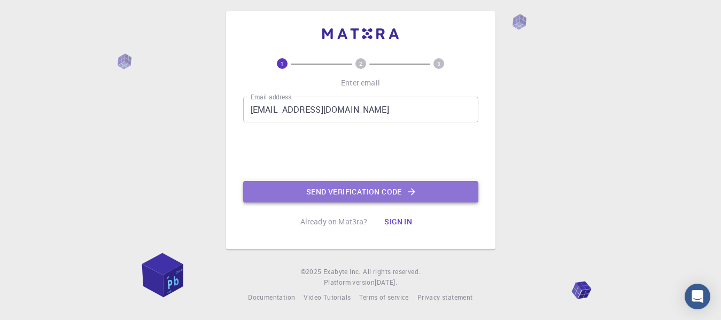
click at [357, 198] on button "Send verification code" at bounding box center [360, 191] width 235 height 21
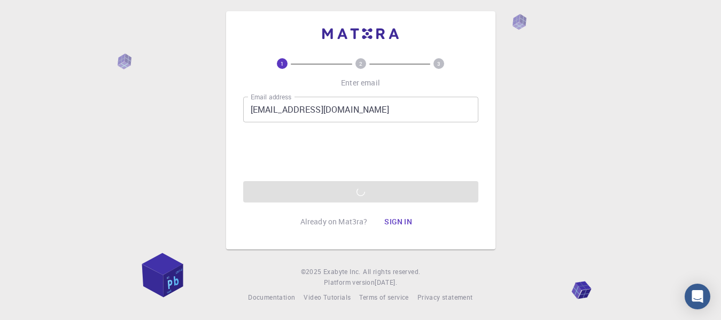
click at [326, 237] on div "1 2 3 Enter email Email address boumeftah.mohamed.elamine@gmail.com Email addre…" at bounding box center [361, 130] width 270 height 239
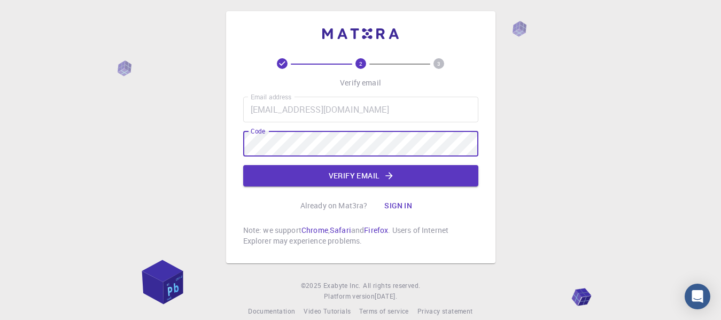
click at [341, 180] on button "Verify email" at bounding box center [360, 175] width 235 height 21
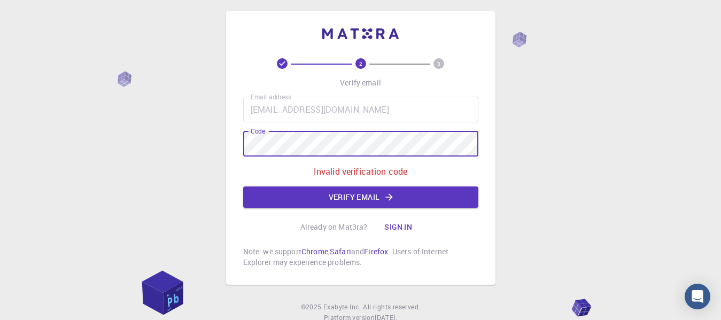
click at [351, 197] on button "Verify email" at bounding box center [360, 197] width 235 height 21
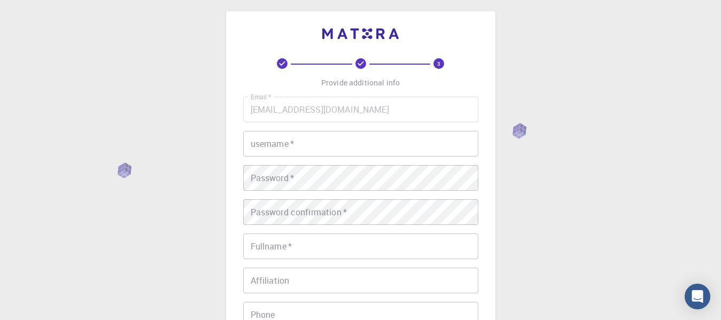
click at [310, 144] on input "username   *" at bounding box center [360, 144] width 235 height 26
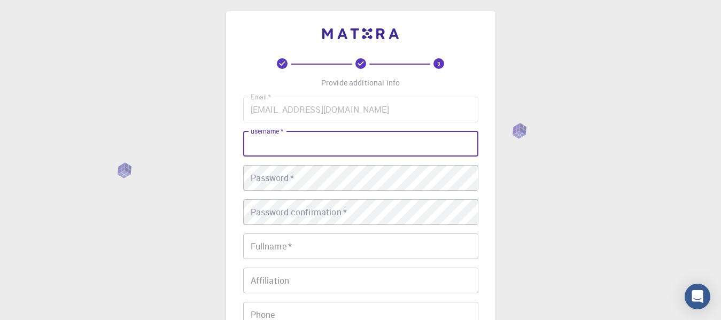
click at [311, 144] on input "username   *" at bounding box center [360, 144] width 235 height 26
type input "med"
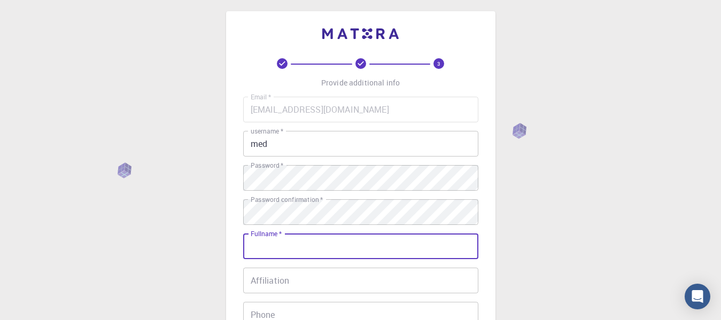
drag, startPoint x: 286, startPoint y: 249, endPoint x: 296, endPoint y: 238, distance: 14.8
click at [289, 248] on input "Fullname   *" at bounding box center [360, 247] width 235 height 26
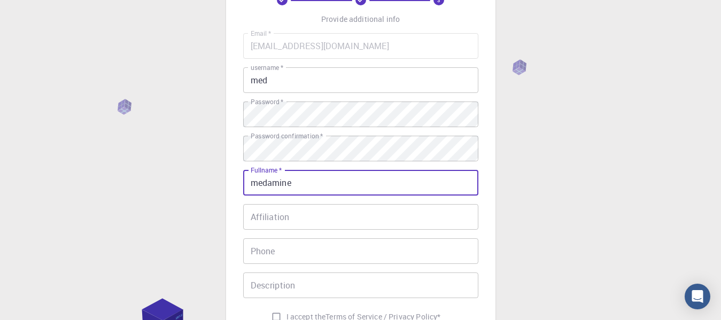
scroll to position [95, 0]
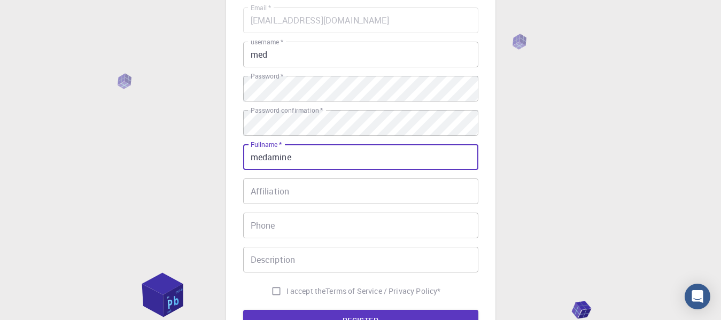
type input "medamine"
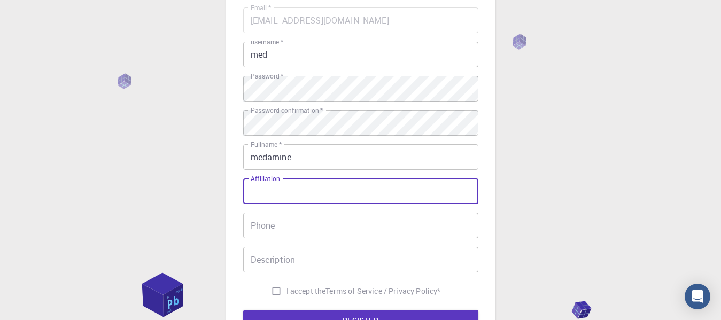
click at [282, 190] on input "Affiliation" at bounding box center [360, 192] width 235 height 26
click at [287, 225] on input "Phone" at bounding box center [360, 226] width 235 height 26
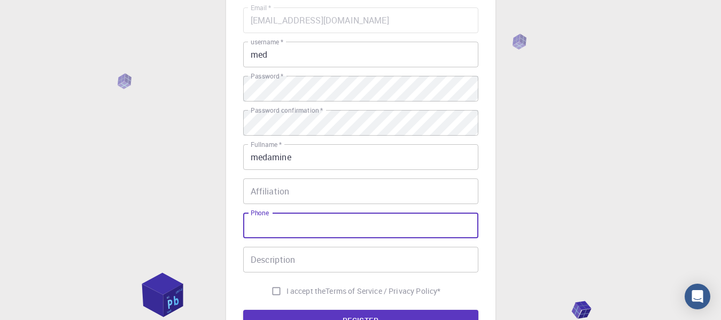
type input "o"
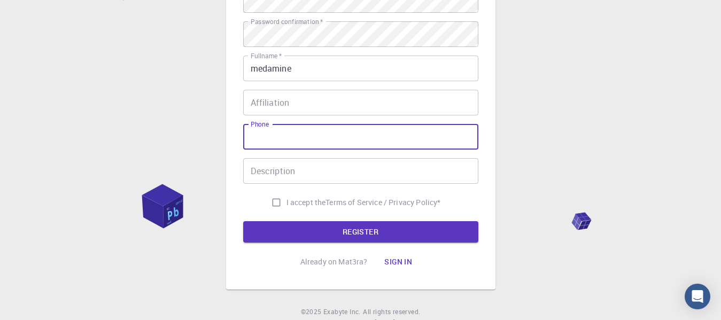
click at [298, 172] on input "Description" at bounding box center [360, 171] width 235 height 26
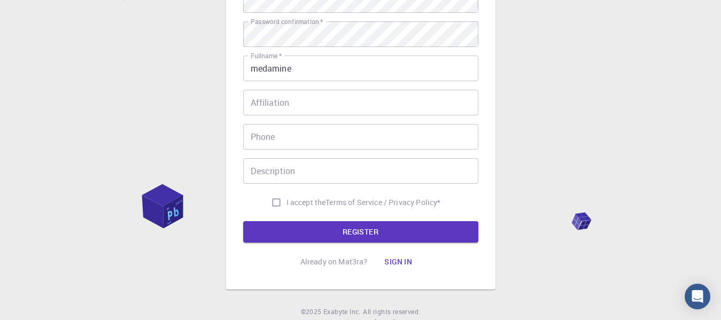
click at [291, 200] on span "I accept the" at bounding box center [307, 202] width 40 height 11
click at [287, 200] on input "I accept the Terms of Service / Privacy Policy *" at bounding box center [276, 203] width 20 height 20
checkbox input "true"
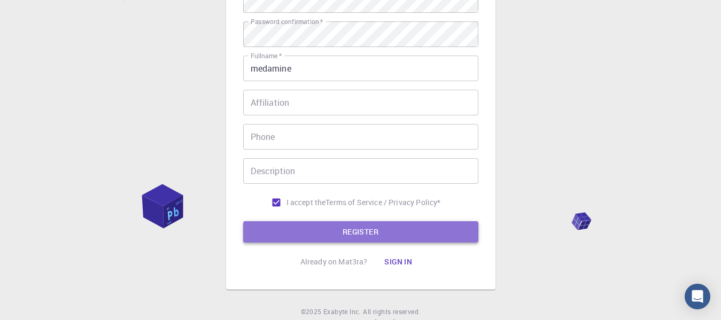
click at [306, 229] on button "REGISTER" at bounding box center [360, 231] width 235 height 21
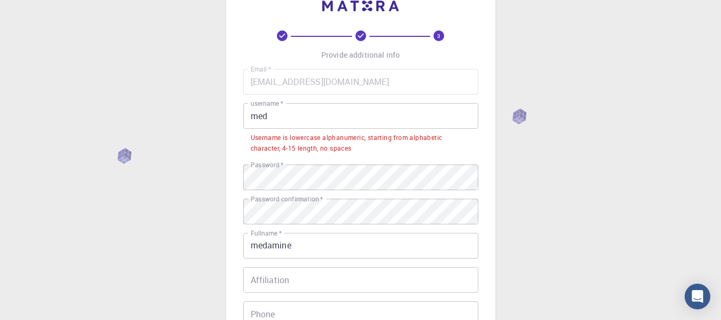
scroll to position [33, 0]
click at [305, 118] on input "med" at bounding box center [360, 117] width 235 height 26
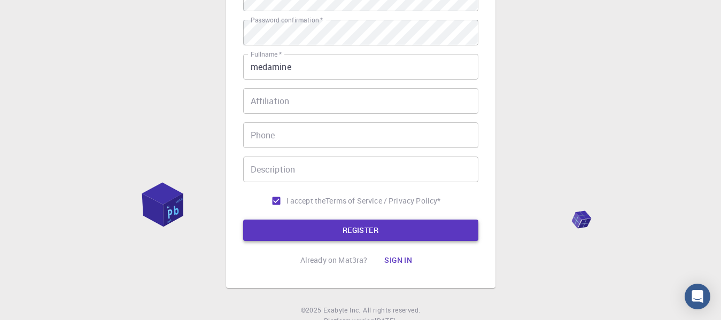
scroll to position [211, 0]
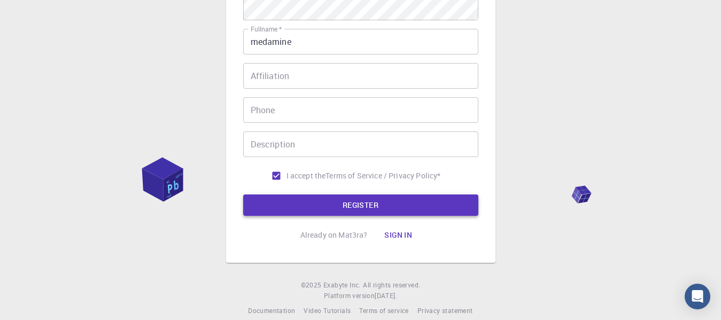
type input "medamine9898"
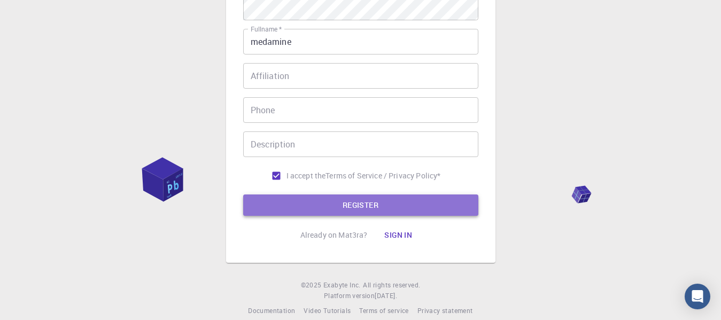
click at [325, 196] on button "REGISTER" at bounding box center [360, 205] width 235 height 21
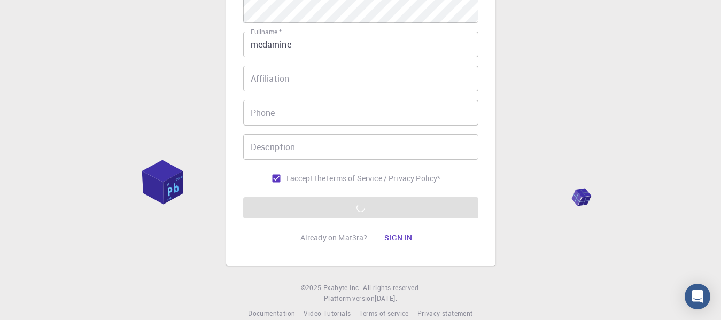
scroll to position [224, 0]
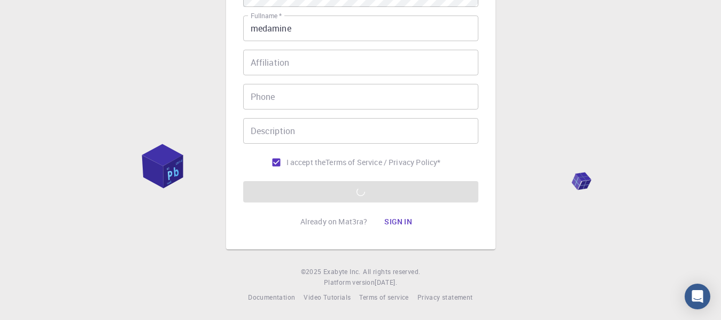
click at [352, 175] on form "Email   * boumeftah.mohamed.elamine@gmail.com Email   * username   * medamine98…" at bounding box center [360, 41] width 235 height 324
click at [316, 222] on p "Already on Mat3ra?" at bounding box center [334, 222] width 67 height 11
click at [333, 241] on div "3 Provide additional info Email   * boumeftah.mohamed.elamine@gmail.com Email  …" at bounding box center [361, 21] width 270 height 457
click at [275, 163] on input "I accept the Terms of Service / Privacy Policy *" at bounding box center [276, 162] width 20 height 20
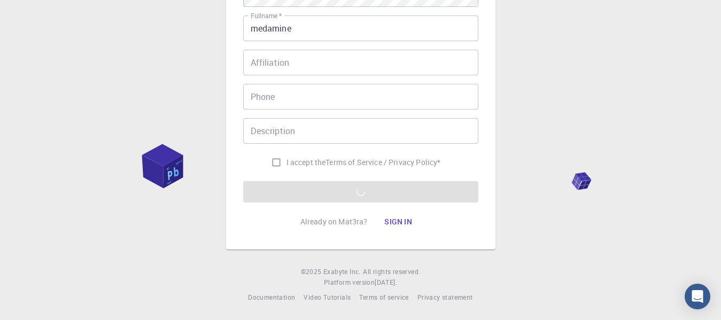
checkbox input "true"
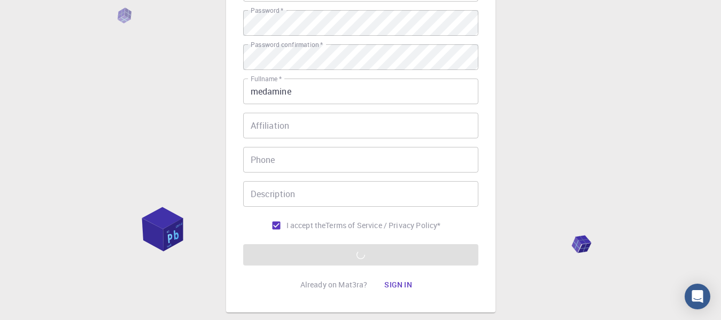
scroll to position [135, 0]
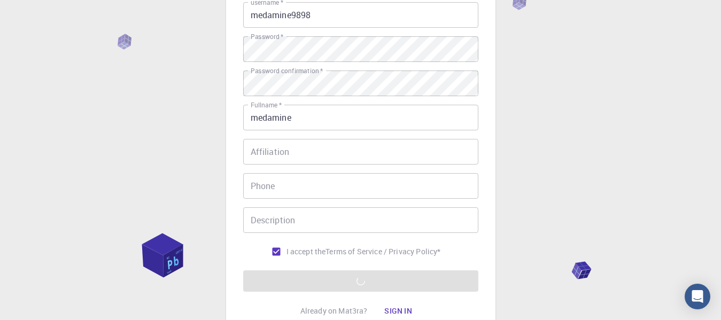
click at [346, 275] on form "Email   * boumeftah.mohamed.elamine@gmail.com Email   * username   * medamine98…" at bounding box center [360, 130] width 235 height 324
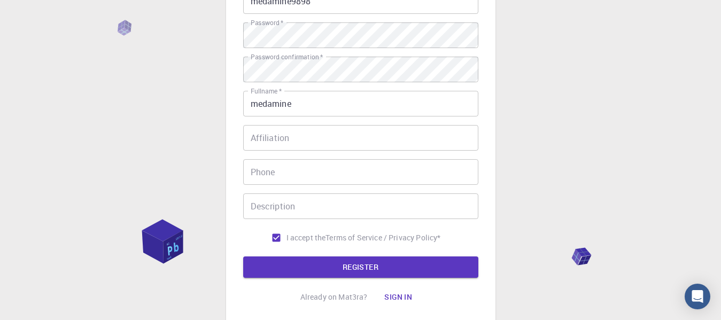
scroll to position [224, 0]
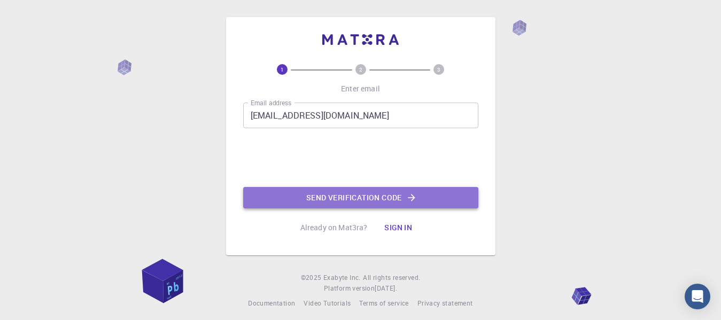
click at [358, 196] on button "Send verification code" at bounding box center [360, 197] width 235 height 21
click at [358, 196] on div "Email address [EMAIL_ADDRESS][DOMAIN_NAME] Email address 0cAFcWeA6dw949P3fg-G-D…" at bounding box center [360, 156] width 235 height 106
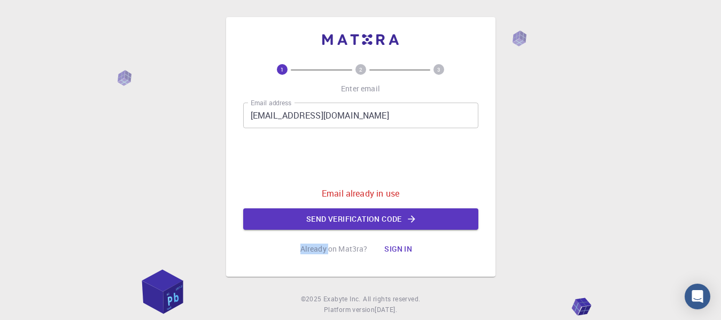
click at [390, 245] on button "Sign in" at bounding box center [398, 249] width 45 height 21
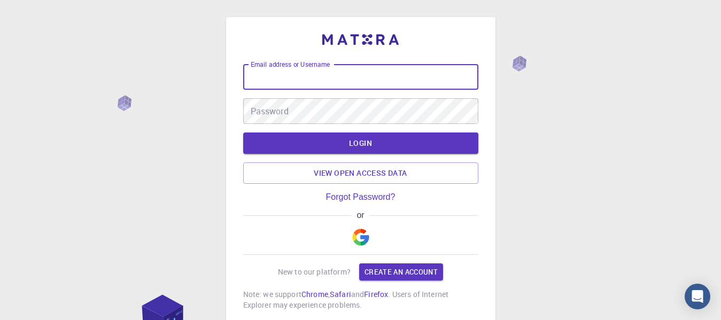
click at [312, 82] on input "Email address or Username" at bounding box center [360, 77] width 235 height 26
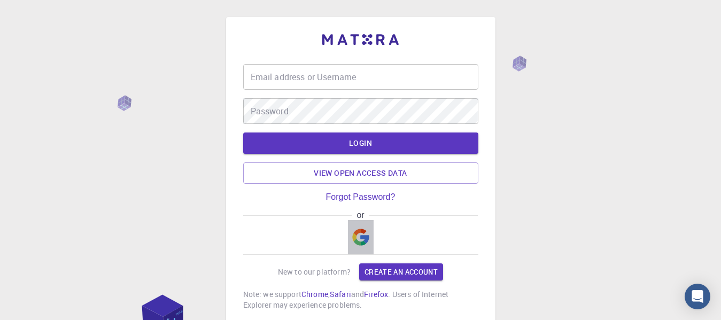
click at [358, 237] on img "button" at bounding box center [360, 237] width 17 height 17
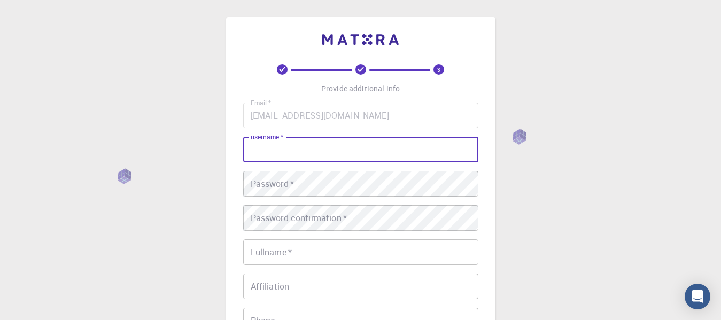
click at [301, 145] on input "username   *" at bounding box center [360, 150] width 235 height 26
click at [293, 150] on input "med" at bounding box center [360, 150] width 235 height 26
type input "medamineboumeftah"
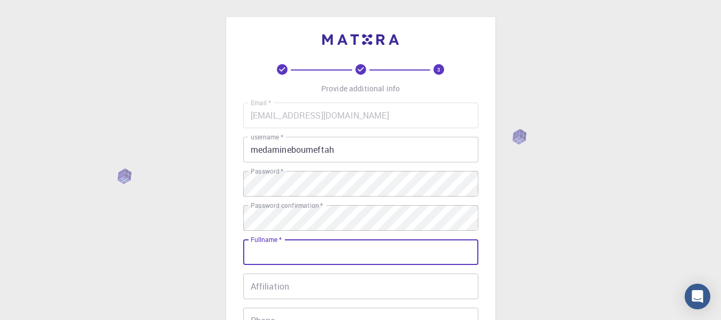
click at [285, 252] on input "Fullname   *" at bounding box center [360, 253] width 235 height 26
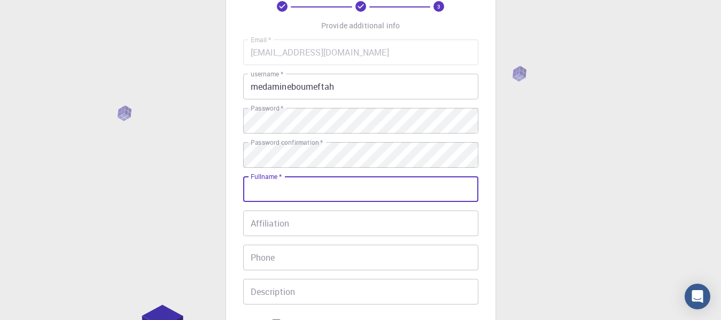
scroll to position [89, 0]
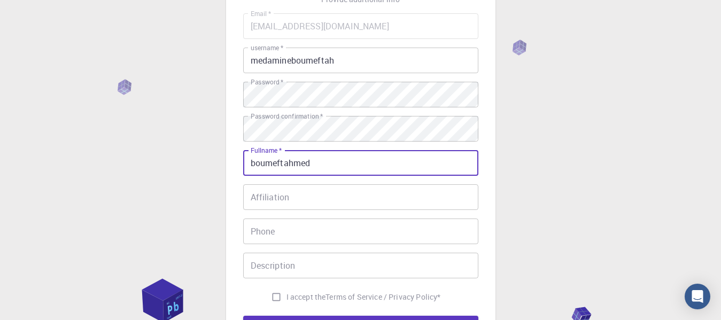
click at [290, 201] on input "Affiliation" at bounding box center [360, 197] width 235 height 26
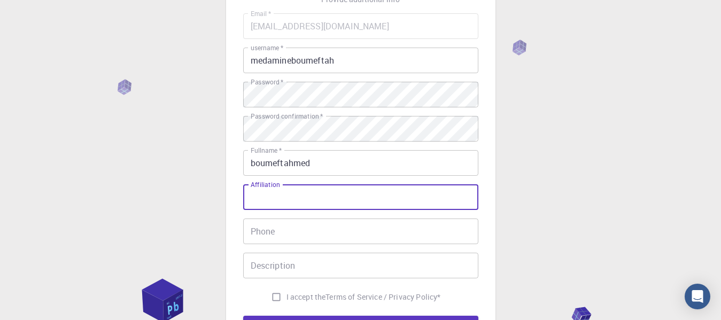
click at [288, 164] on input "boumeftahmed" at bounding box center [360, 163] width 235 height 26
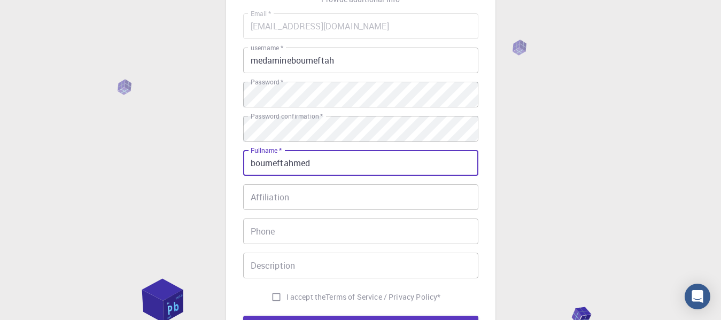
click at [294, 165] on input "boumeftahmed" at bounding box center [360, 163] width 235 height 26
type input "boumeftah med"
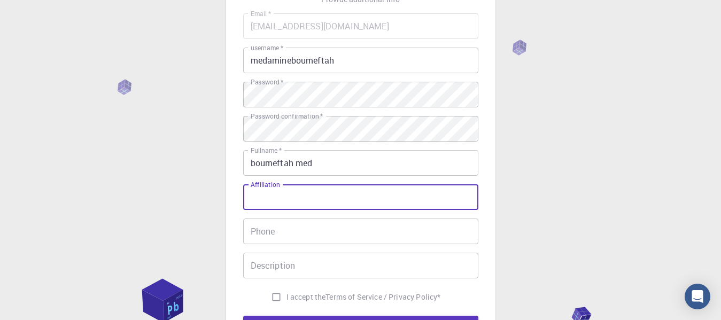
click at [283, 197] on input "Affiliation" at bounding box center [360, 197] width 235 height 26
click at [281, 236] on input "Phone" at bounding box center [360, 232] width 235 height 26
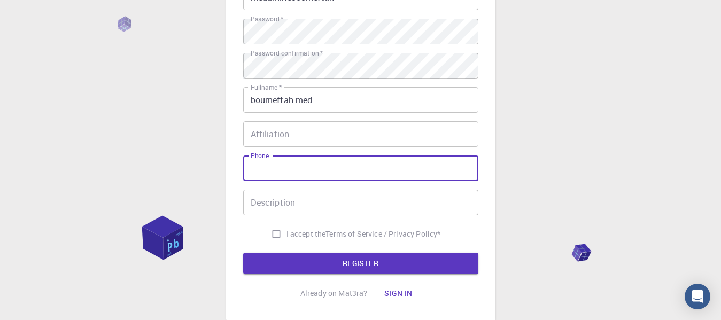
scroll to position [178, 0]
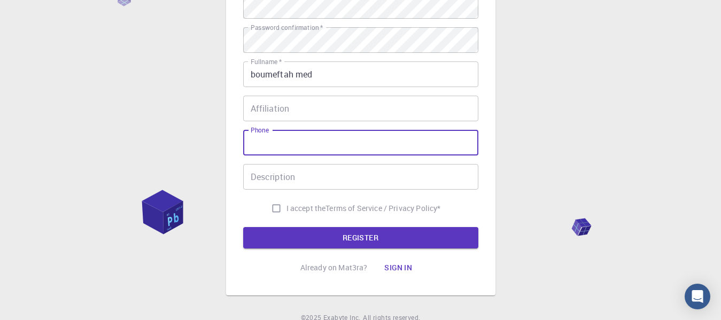
click at [278, 209] on input "I accept the Terms of Service / Privacy Policy *" at bounding box center [276, 208] width 20 height 20
checkbox input "true"
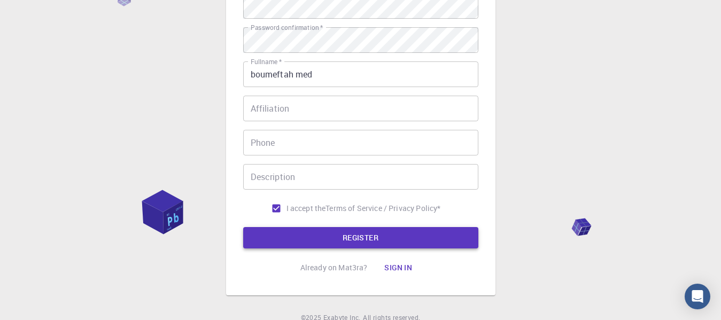
click at [352, 234] on button "REGISTER" at bounding box center [360, 237] width 235 height 21
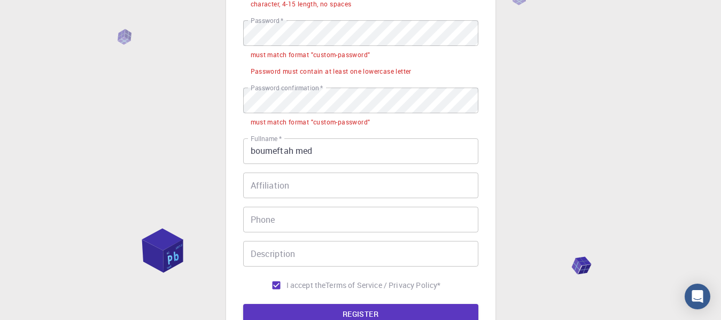
scroll to position [205, 0]
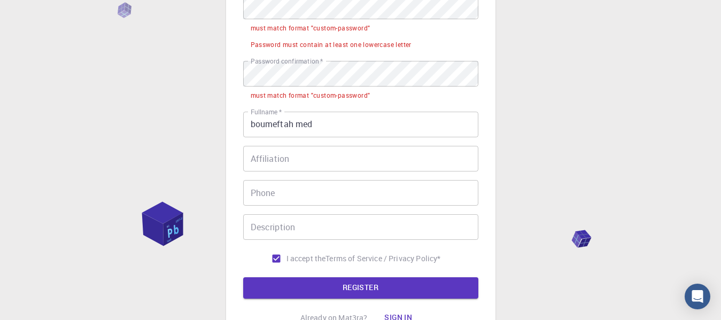
click at [297, 122] on input "boumeftah med" at bounding box center [360, 125] width 235 height 26
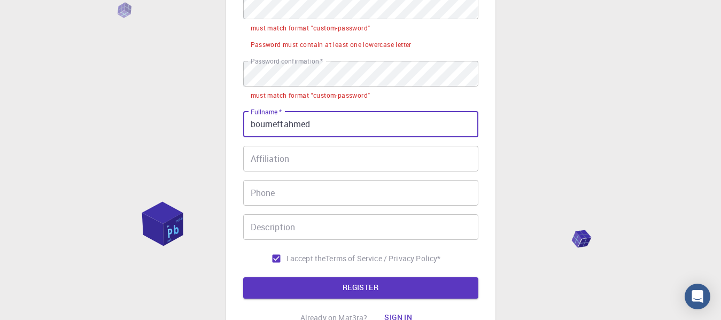
type input "boumeftah med"
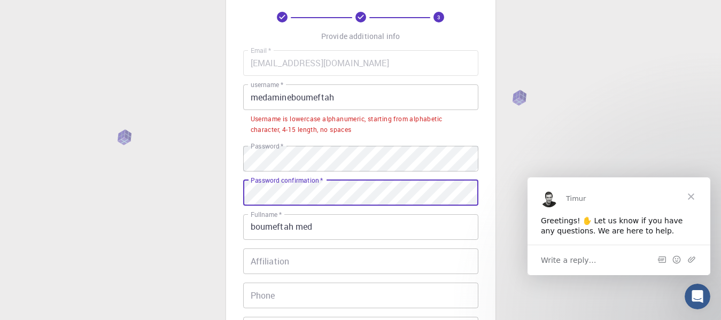
scroll to position [27, 0]
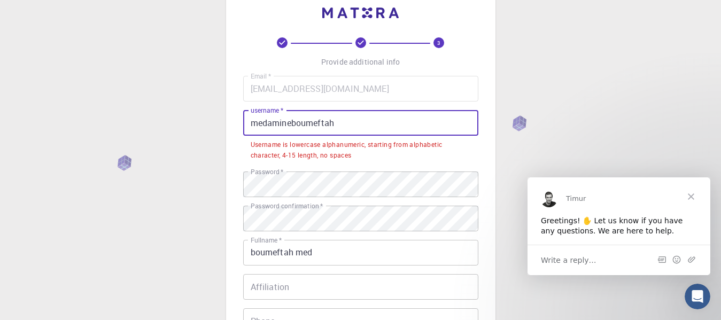
click at [341, 122] on input "medamineboumeftah" at bounding box center [360, 123] width 235 height 26
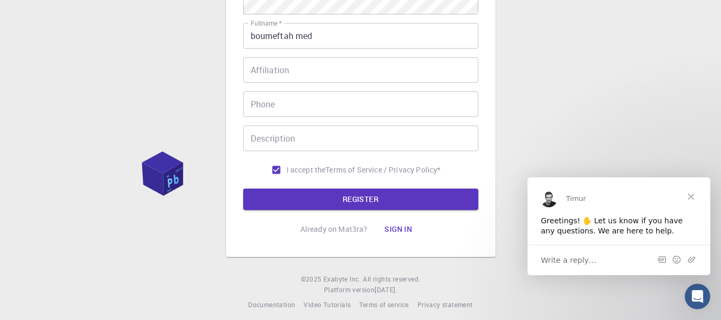
scroll to position [224, 0]
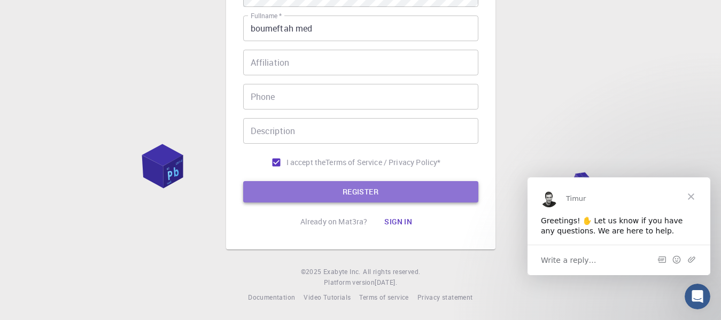
click at [333, 193] on button "REGISTER" at bounding box center [360, 191] width 235 height 21
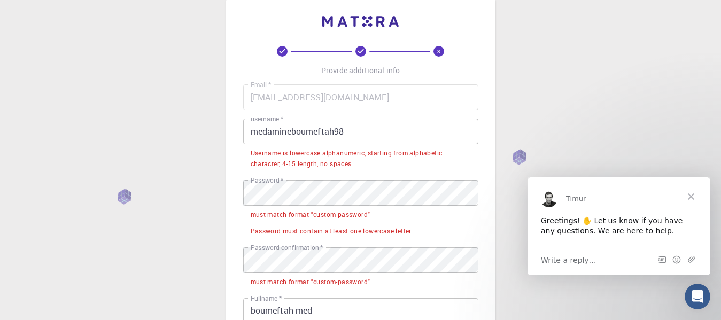
scroll to position [17, 0]
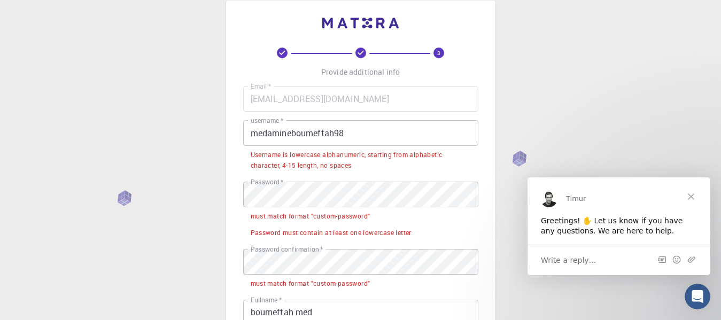
click at [695, 196] on span "Close" at bounding box center [691, 196] width 39 height 39
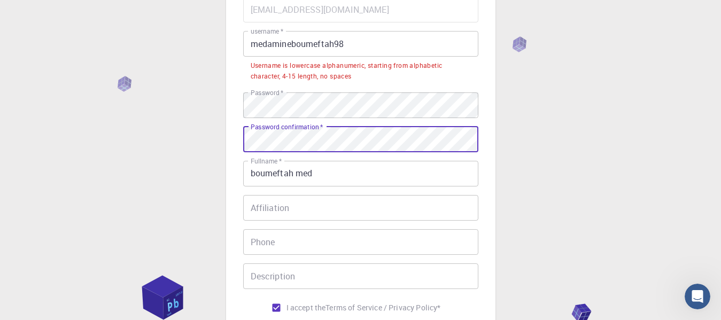
scroll to position [195, 0]
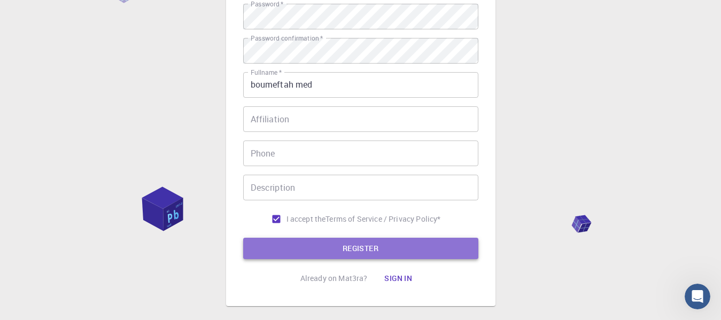
click at [332, 247] on button "REGISTER" at bounding box center [360, 248] width 235 height 21
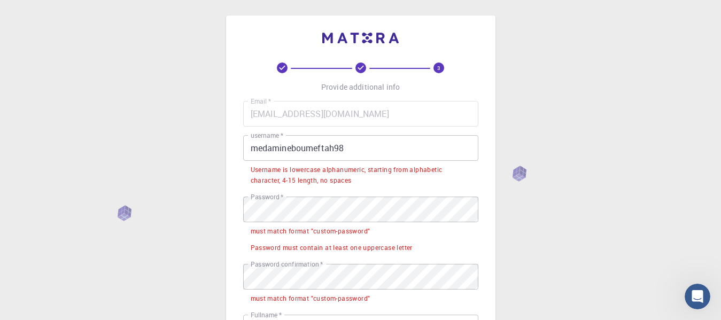
scroll to position [0, 0]
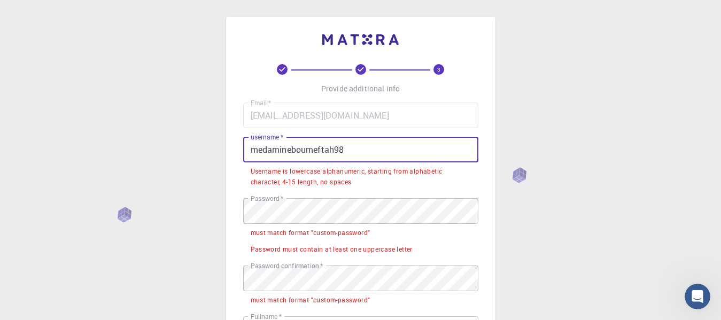
drag, startPoint x: 257, startPoint y: 150, endPoint x: 244, endPoint y: 148, distance: 13.0
click at [244, 148] on input "medamineboumeftah98" at bounding box center [360, 150] width 235 height 26
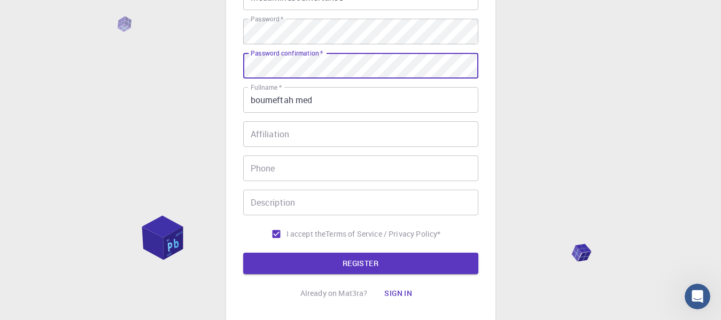
scroll to position [178, 0]
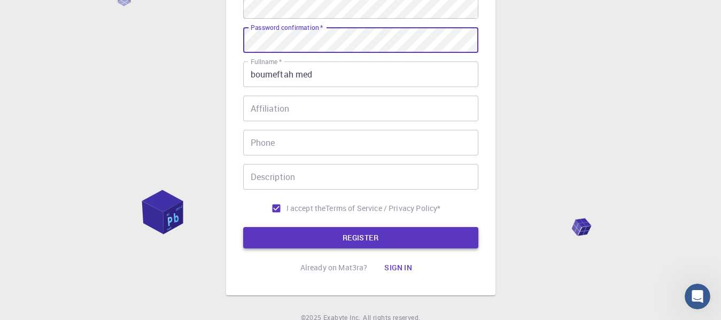
click at [345, 237] on button "REGISTER" at bounding box center [360, 237] width 235 height 21
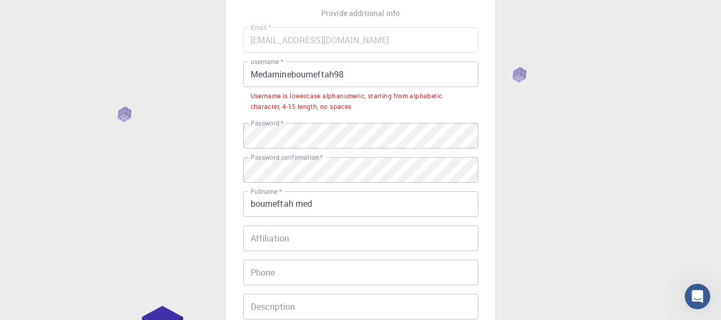
scroll to position [73, 0]
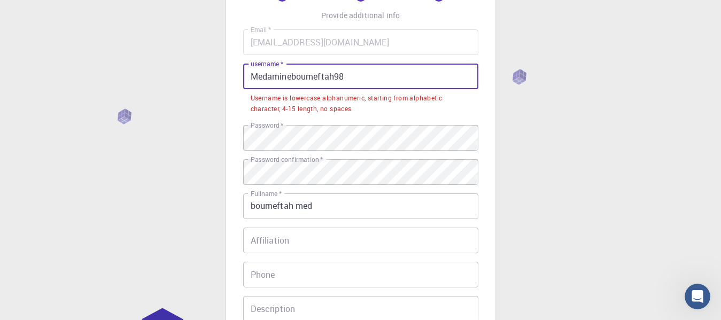
drag, startPoint x: 345, startPoint y: 78, endPoint x: 324, endPoint y: 76, distance: 20.9
click at [324, 76] on input "Medamineboumeftah98" at bounding box center [360, 77] width 235 height 26
click at [315, 75] on input "Medamineboumeftah98" at bounding box center [360, 77] width 235 height 26
drag, startPoint x: 334, startPoint y: 77, endPoint x: 290, endPoint y: 76, distance: 44.4
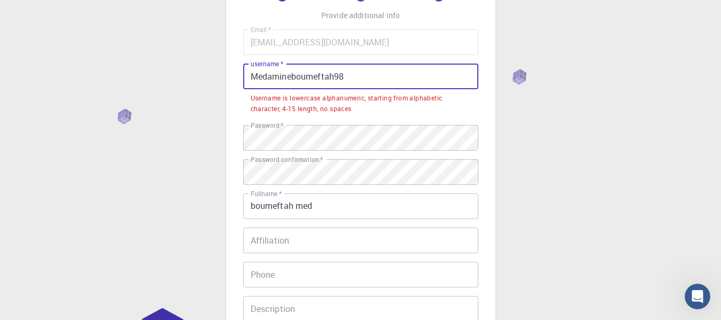
click at [290, 76] on input "Medamineboumeftah98" at bounding box center [360, 77] width 235 height 26
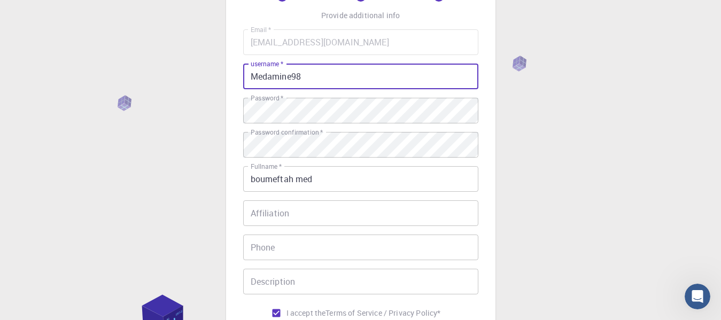
click at [305, 73] on input "Medamine98" at bounding box center [360, 77] width 235 height 26
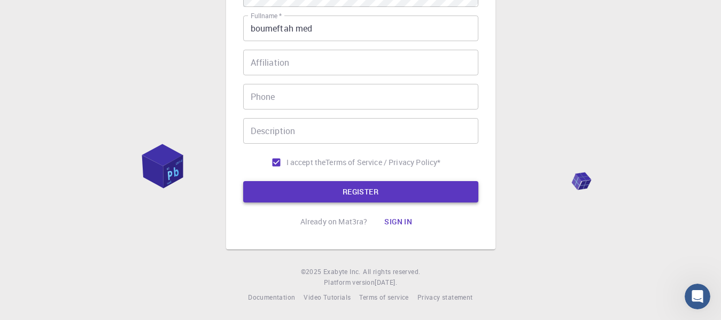
click at [364, 189] on button "REGISTER" at bounding box center [360, 191] width 235 height 21
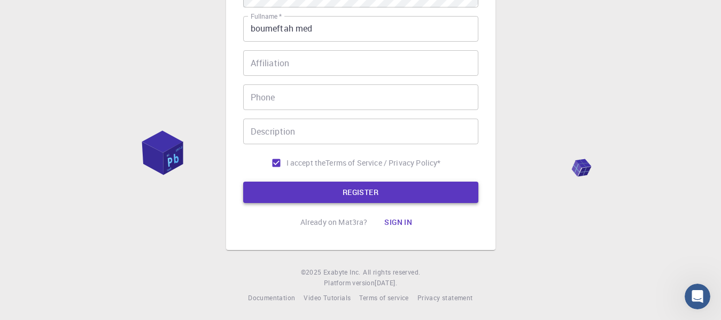
scroll to position [73, 0]
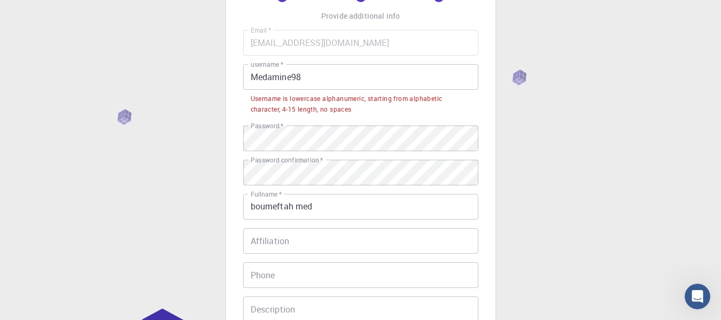
click at [304, 79] on input "Medamine98" at bounding box center [360, 77] width 235 height 26
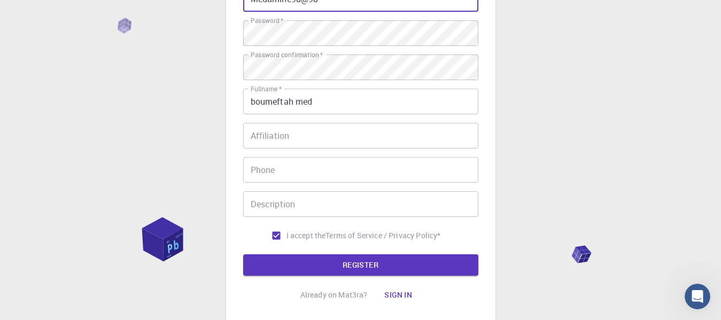
scroll to position [224, 0]
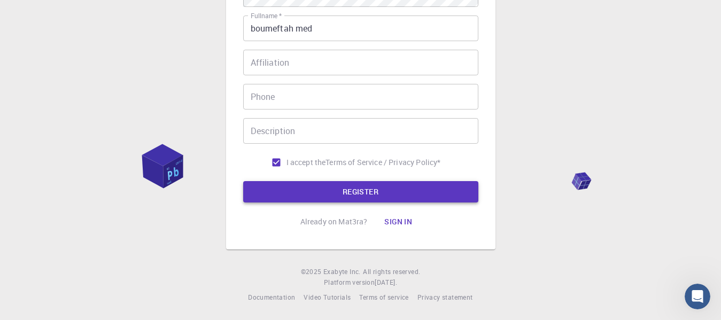
drag, startPoint x: 324, startPoint y: 203, endPoint x: 323, endPoint y: 196, distance: 7.6
click at [324, 203] on div "3 Provide additional info Email   * [EMAIL_ADDRESS][DOMAIN_NAME] Email   * user…" at bounding box center [360, 36] width 235 height 393
click at [323, 193] on button "REGISTER" at bounding box center [360, 191] width 235 height 21
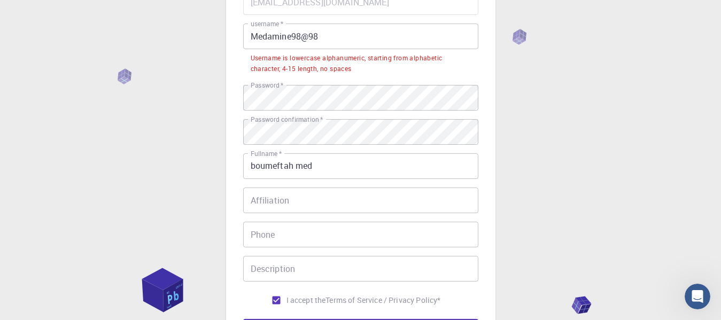
scroll to position [73, 0]
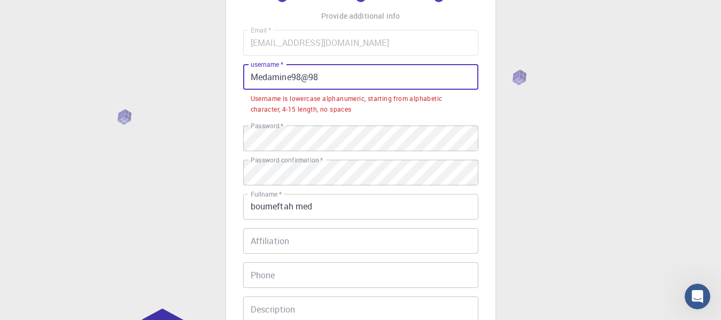
click at [257, 74] on input "Medamine98@98" at bounding box center [360, 77] width 235 height 26
click at [251, 75] on input "Medamine98@98" at bounding box center [360, 77] width 235 height 26
click at [326, 79] on input "Medamine98@98" at bounding box center [360, 77] width 235 height 26
click at [327, 76] on input "Medamine98@98" at bounding box center [360, 77] width 235 height 26
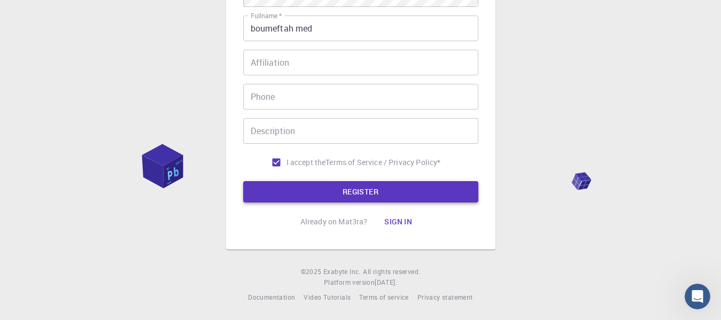
type input "Medamine9999"
drag, startPoint x: 367, startPoint y: 191, endPoint x: 364, endPoint y: 197, distance: 7.0
click at [367, 193] on button "REGISTER" at bounding box center [360, 191] width 235 height 21
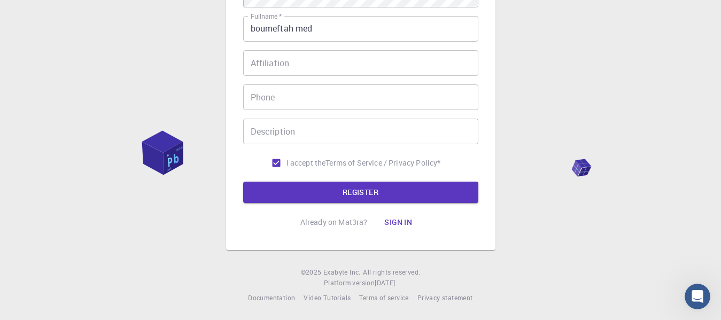
scroll to position [0, 0]
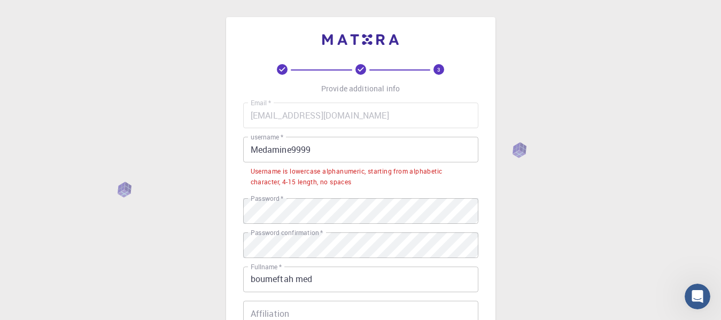
click at [336, 146] on input "Medamine9999" at bounding box center [360, 150] width 235 height 26
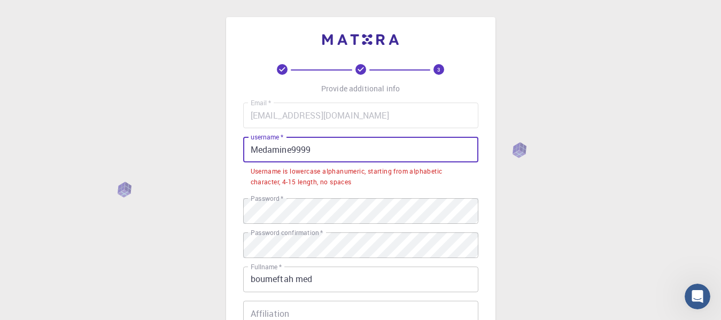
click at [335, 146] on input "Medamine9999" at bounding box center [360, 150] width 235 height 26
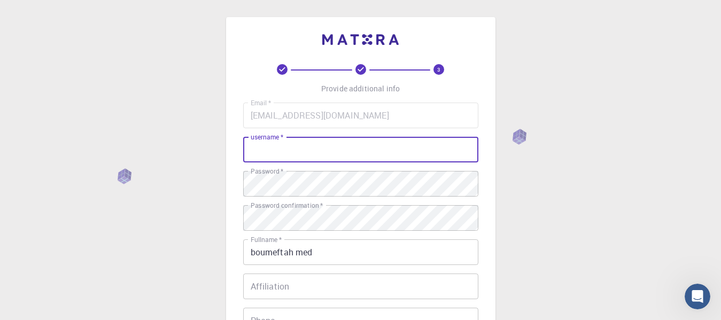
click at [322, 144] on input "username   *" at bounding box center [360, 150] width 235 height 26
type input "medamineboumeftah"
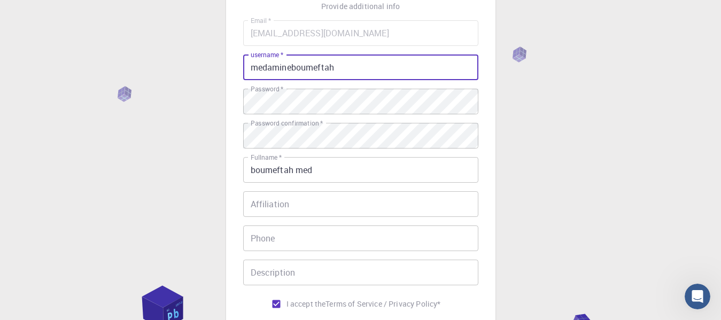
scroll to position [178, 0]
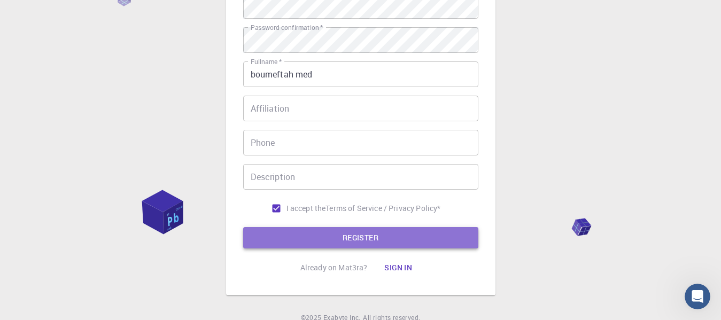
click at [333, 234] on button "REGISTER" at bounding box center [360, 237] width 235 height 21
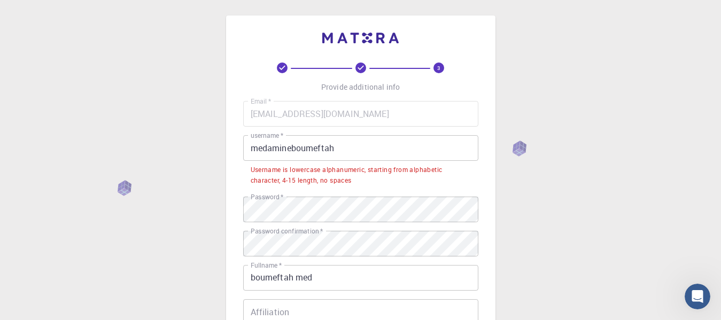
scroll to position [0, 0]
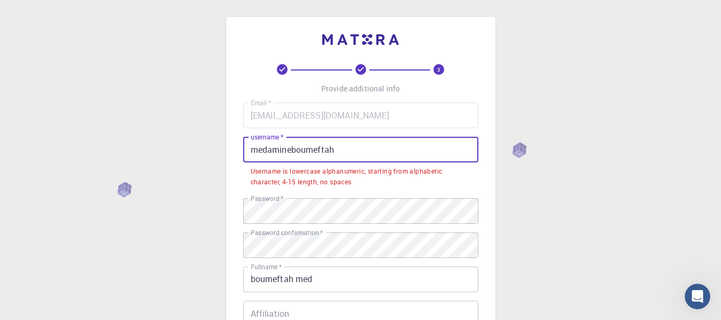
click at [362, 153] on input "medamineboumeftah" at bounding box center [360, 150] width 235 height 26
drag, startPoint x: 254, startPoint y: 150, endPoint x: 335, endPoint y: 152, distance: 80.8
click at [335, 152] on input "medamineboumeftah" at bounding box center [360, 150] width 235 height 26
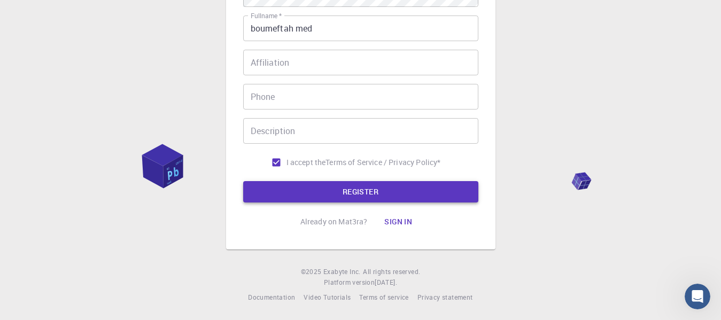
click at [340, 195] on button "REGISTER" at bounding box center [360, 191] width 235 height 21
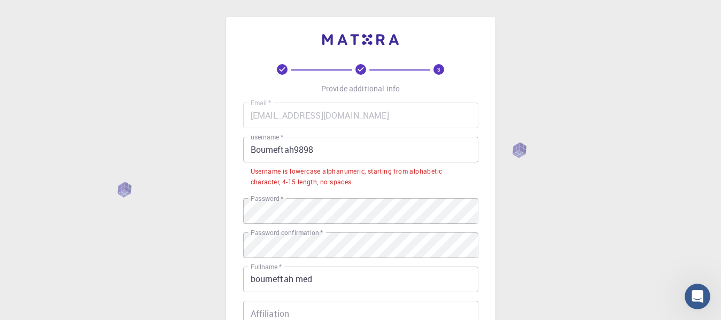
click at [322, 151] on input "Boumeftah9898" at bounding box center [360, 150] width 235 height 26
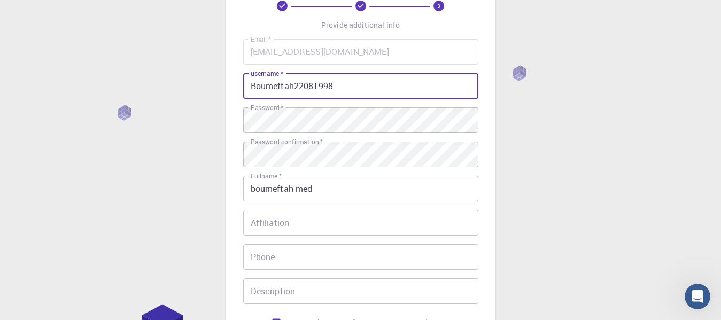
scroll to position [89, 0]
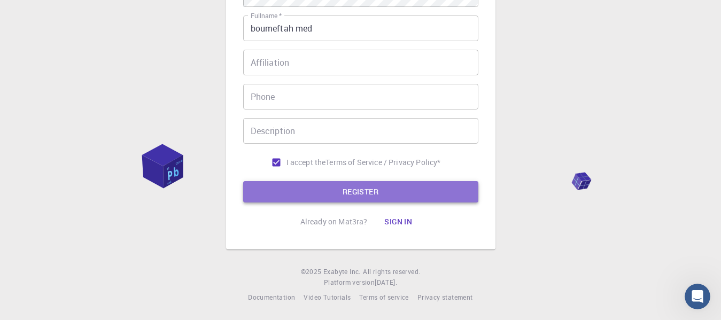
click at [357, 194] on button "REGISTER" at bounding box center [360, 191] width 235 height 21
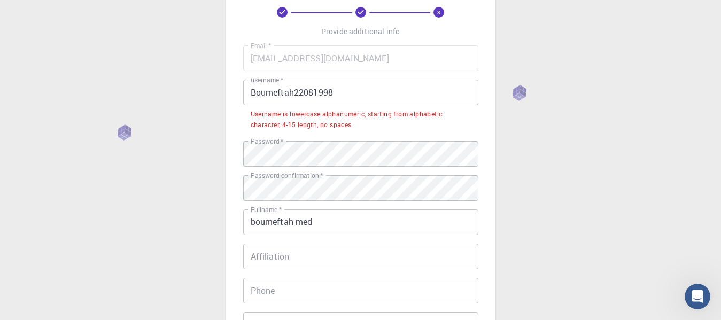
scroll to position [0, 0]
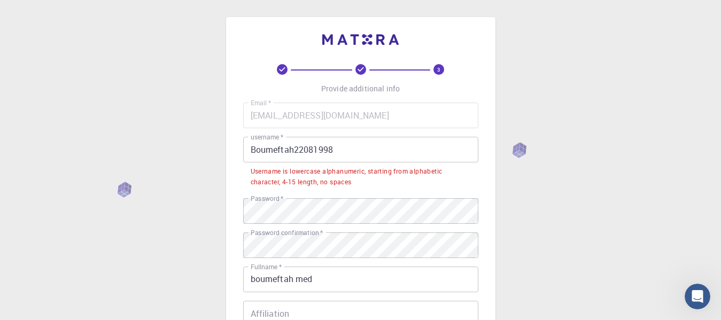
click at [514, 146] on div "3 Provide additional info Email   * [EMAIL_ADDRESS][DOMAIN_NAME] Email   * user…" at bounding box center [360, 286] width 721 height 572
click at [514, 150] on div "3 Provide additional info Email   * [EMAIL_ADDRESS][DOMAIN_NAME] Email   * user…" at bounding box center [360, 286] width 721 height 572
click at [401, 150] on input "Boumeftah22081998" at bounding box center [360, 150] width 235 height 26
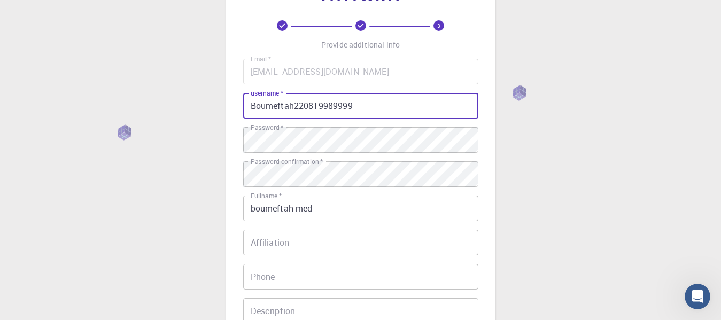
scroll to position [178, 0]
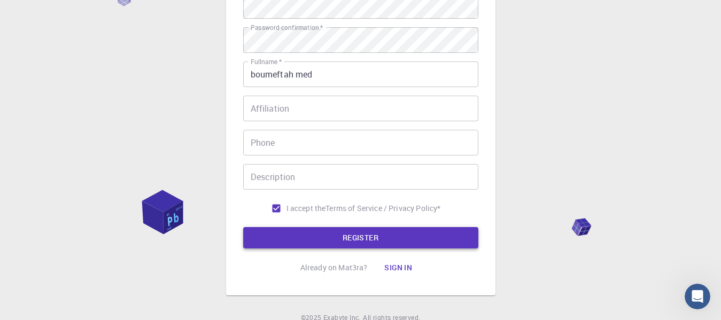
type input "Boumeftah220819989999"
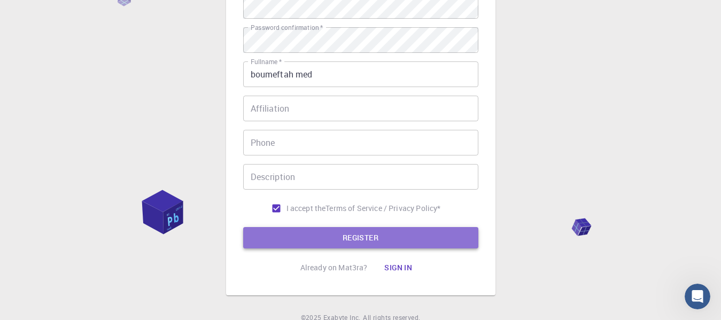
click at [344, 230] on button "REGISTER" at bounding box center [360, 237] width 235 height 21
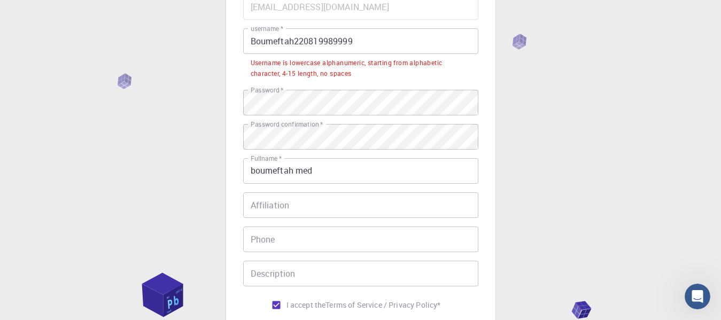
scroll to position [27, 0]
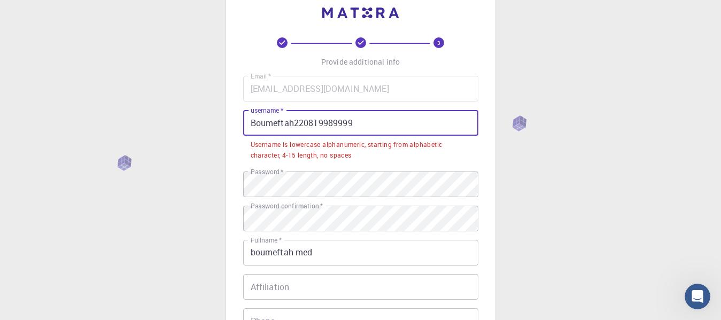
drag, startPoint x: 352, startPoint y: 125, endPoint x: 245, endPoint y: 126, distance: 107.0
click at [245, 126] on input "Boumeftah220819989999" at bounding box center [360, 123] width 235 height 26
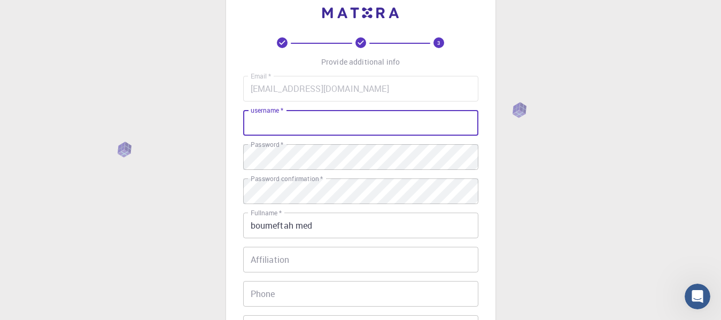
click at [258, 124] on input "username   *" at bounding box center [360, 123] width 235 height 26
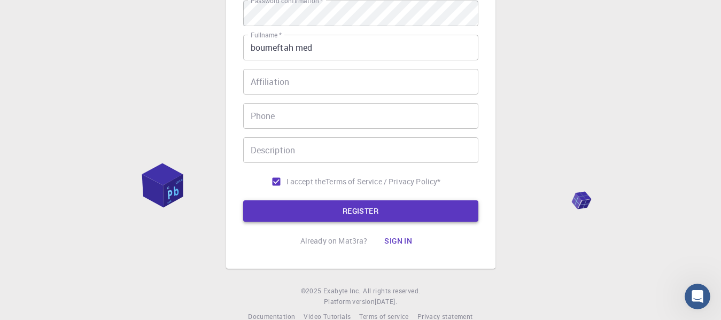
click at [322, 203] on button "REGISTER" at bounding box center [360, 211] width 235 height 21
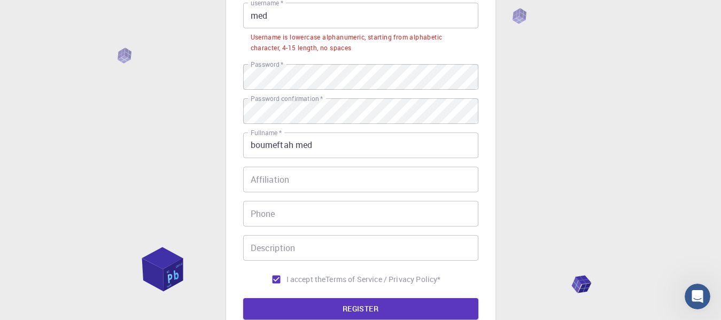
scroll to position [54, 0]
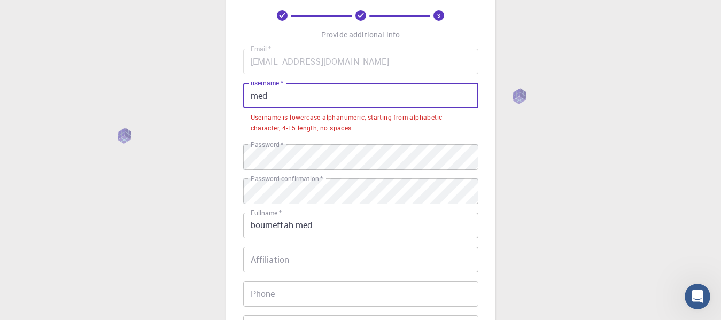
click at [296, 100] on input "med" at bounding box center [360, 96] width 235 height 26
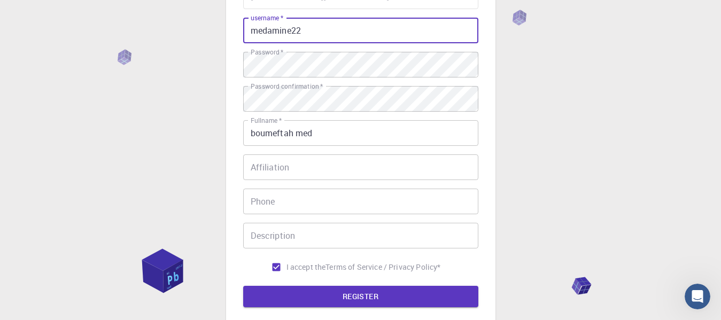
scroll to position [224, 0]
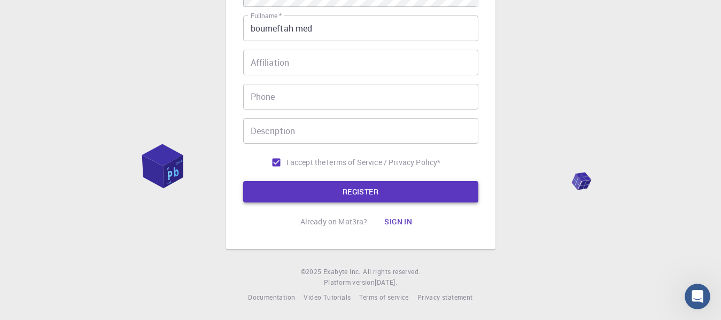
type input "medamine22"
click at [340, 188] on button "REGISTER" at bounding box center [360, 191] width 235 height 21
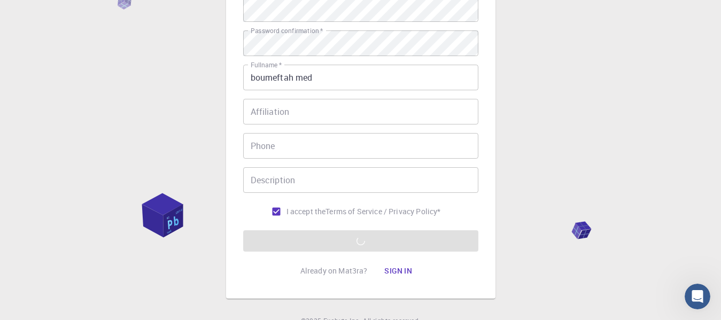
scroll to position [178, 0]
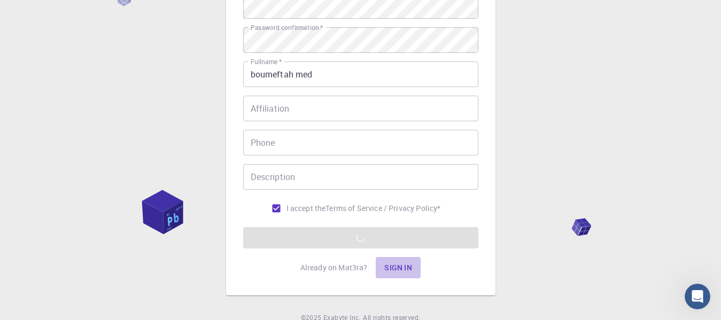
click at [400, 264] on button "Sign in" at bounding box center [398, 267] width 45 height 21
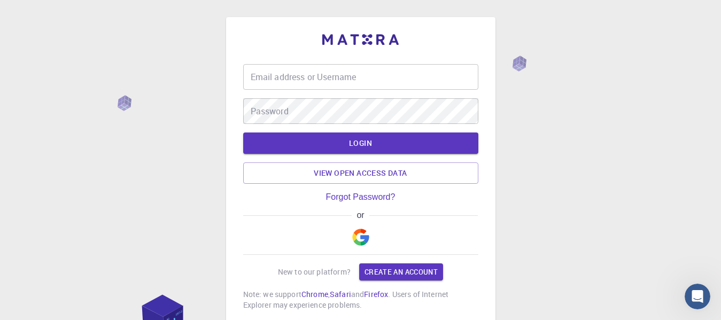
click at [337, 84] on input "Email address or Username" at bounding box center [360, 77] width 235 height 26
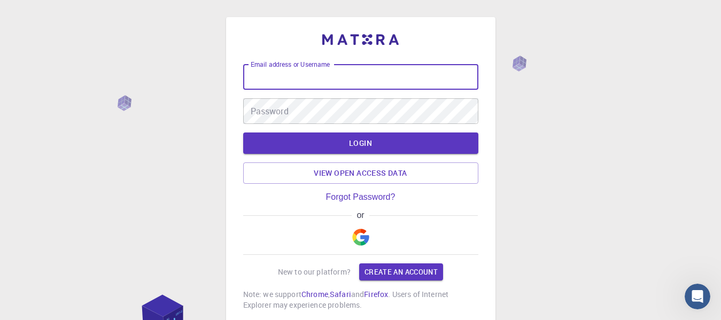
click at [327, 73] on input "Email address or Username" at bounding box center [360, 77] width 235 height 26
click at [303, 78] on input "Email address or Username" at bounding box center [360, 77] width 235 height 26
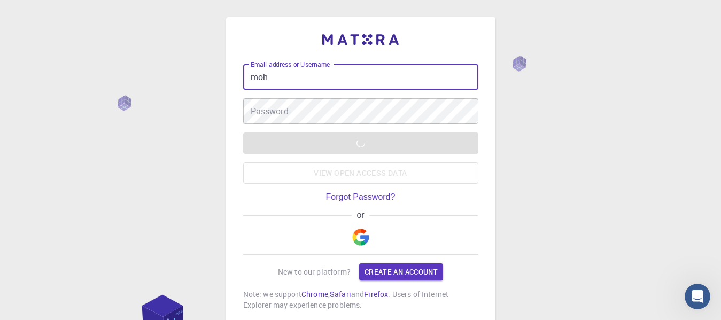
click at [303, 75] on input "moh" at bounding box center [360, 77] width 235 height 26
type input "m"
